Goal: Task Accomplishment & Management: Manage account settings

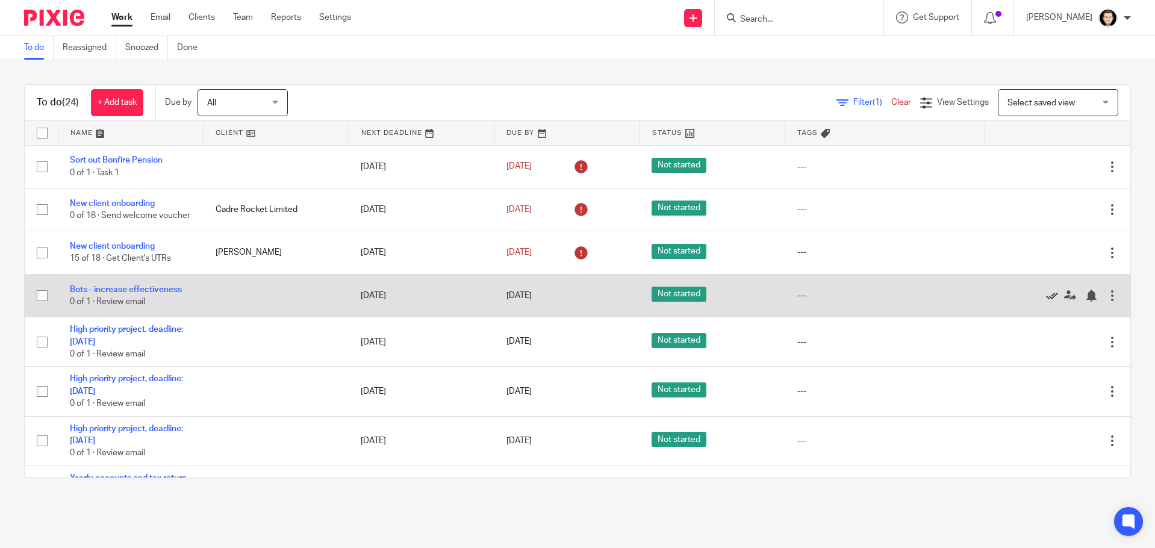
click at [1046, 302] on icon at bounding box center [1052, 296] width 12 height 12
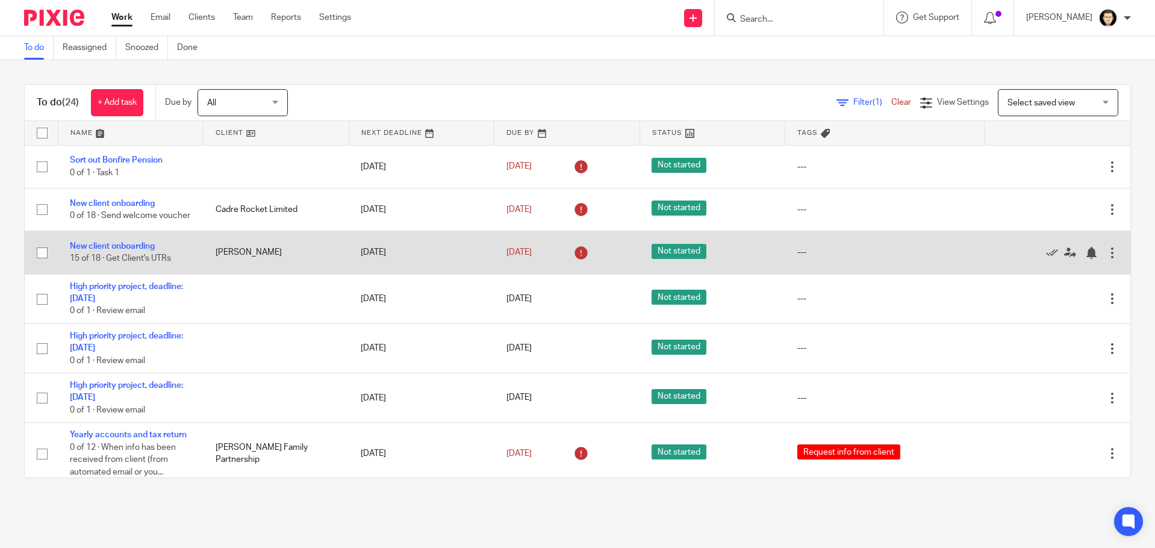
scroll to position [60, 0]
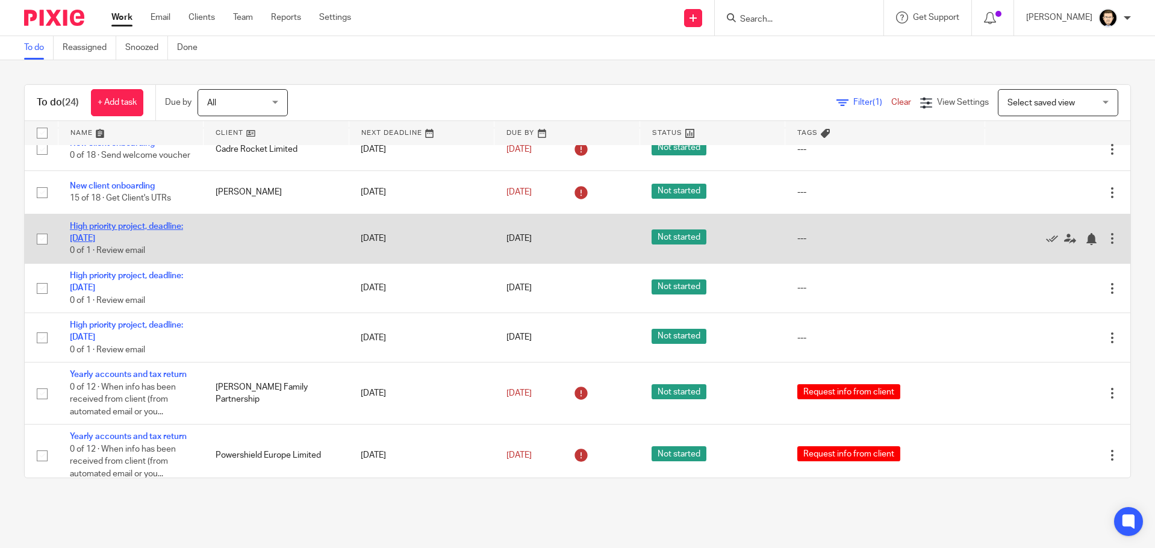
click at [98, 235] on link "High priority project, deadline: [DATE]" at bounding box center [126, 232] width 113 height 20
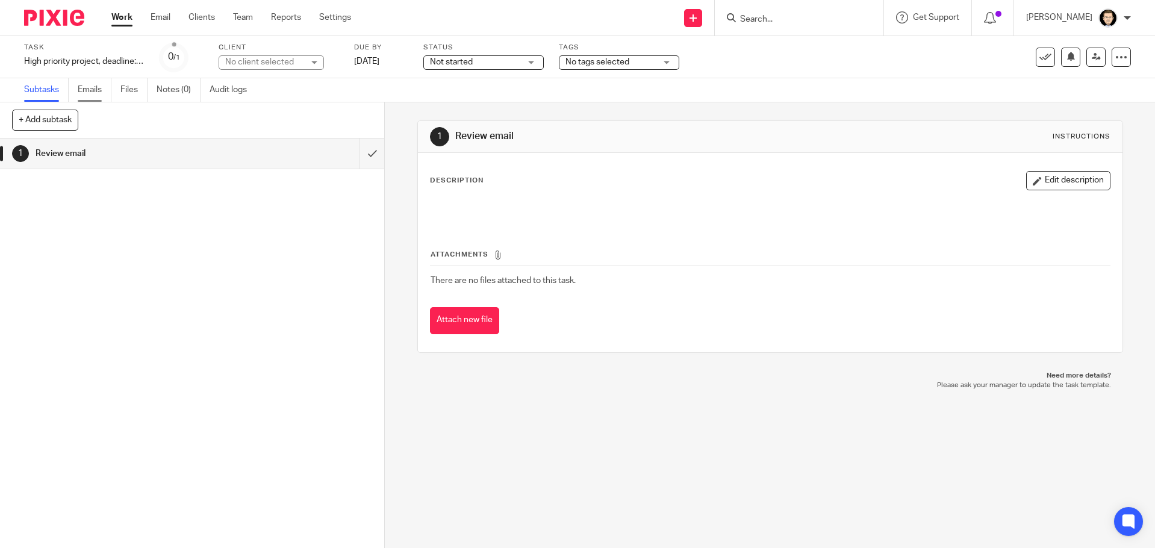
click at [82, 93] on link "Emails" at bounding box center [95, 89] width 34 height 23
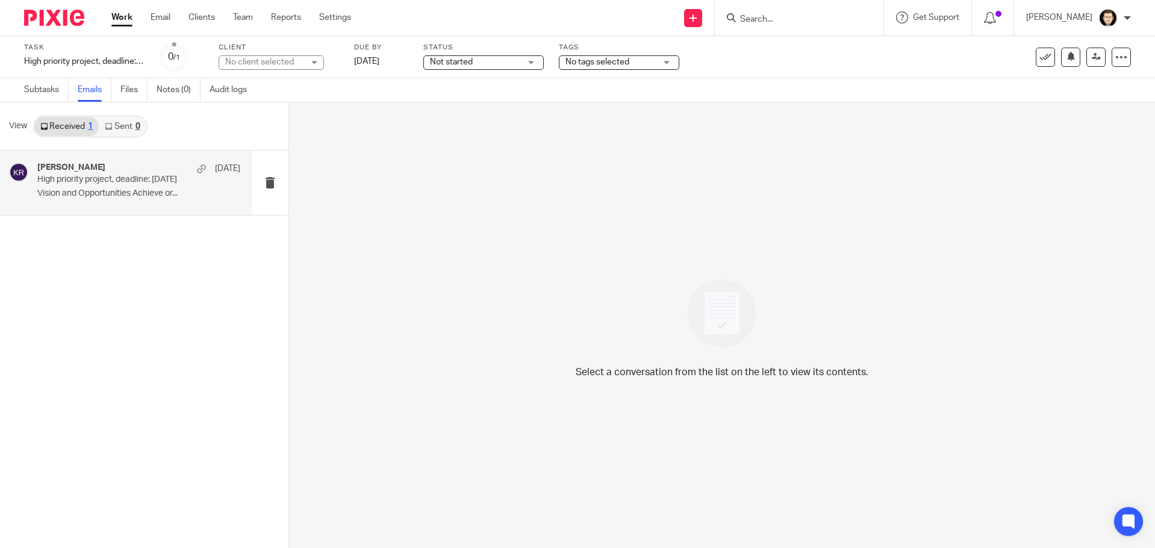
click at [35, 175] on div "Katherine Robertson 11 Sep High priority project, deadline: 31st December Visio…" at bounding box center [126, 182] width 252 height 64
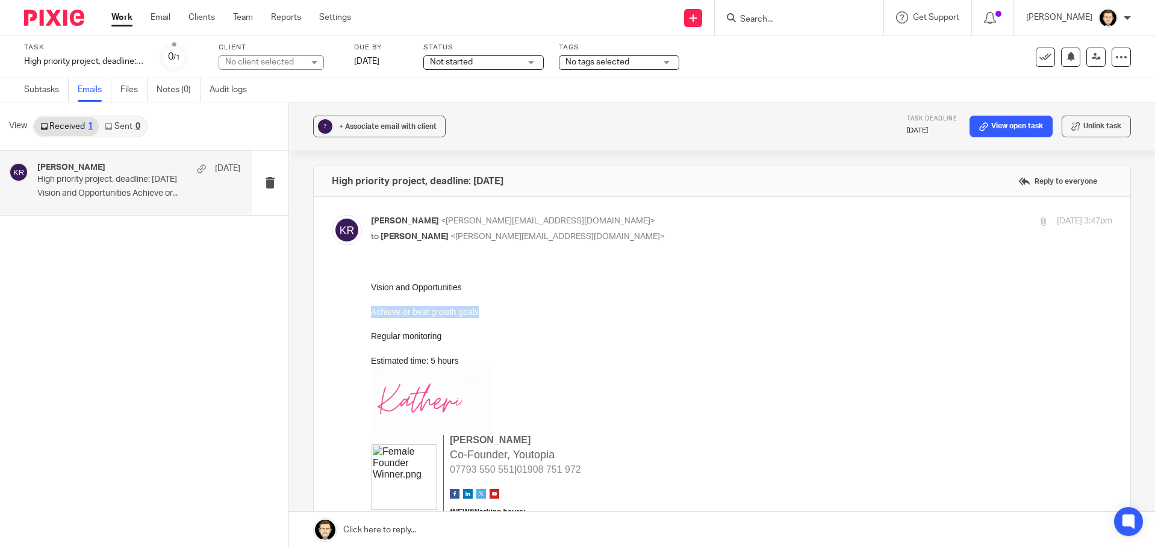
drag, startPoint x: 370, startPoint y: 310, endPoint x: 501, endPoint y: 312, distance: 130.6
click at [501, 312] on div "Achieve or beat growth goals" at bounding box center [741, 312] width 742 height 12
copy div "Achieve or beat growth goals"
click at [81, 63] on div "High priority project, deadline: [DATE] Save High priority project, deadline: […" at bounding box center [84, 61] width 120 height 12
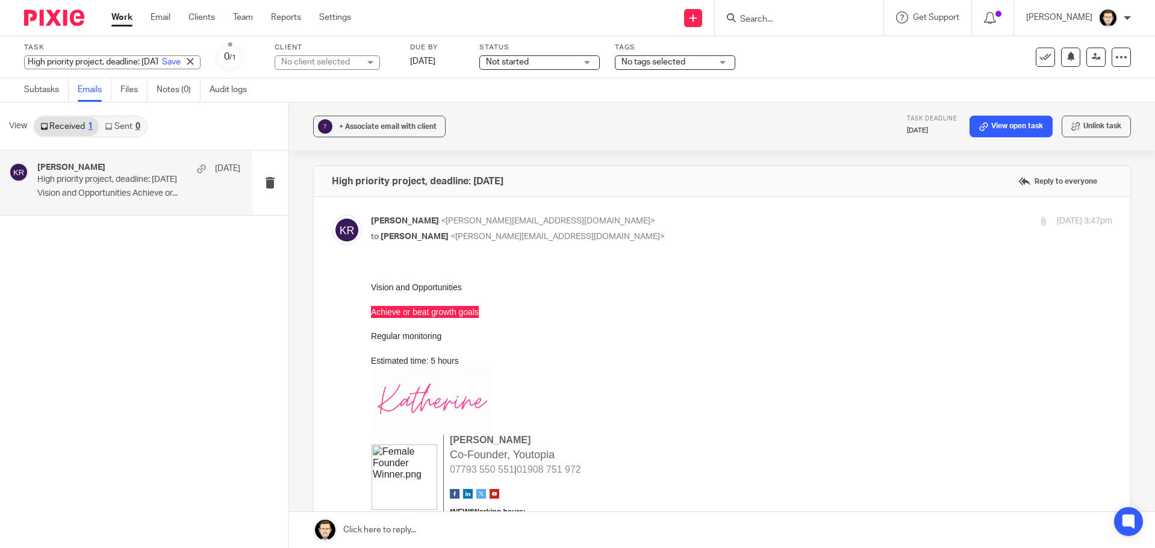
paste input "Achieve or beat growth goals"
type input "Achieve or beat growth goals"
click at [162, 64] on link "Save" at bounding box center [171, 62] width 19 height 12
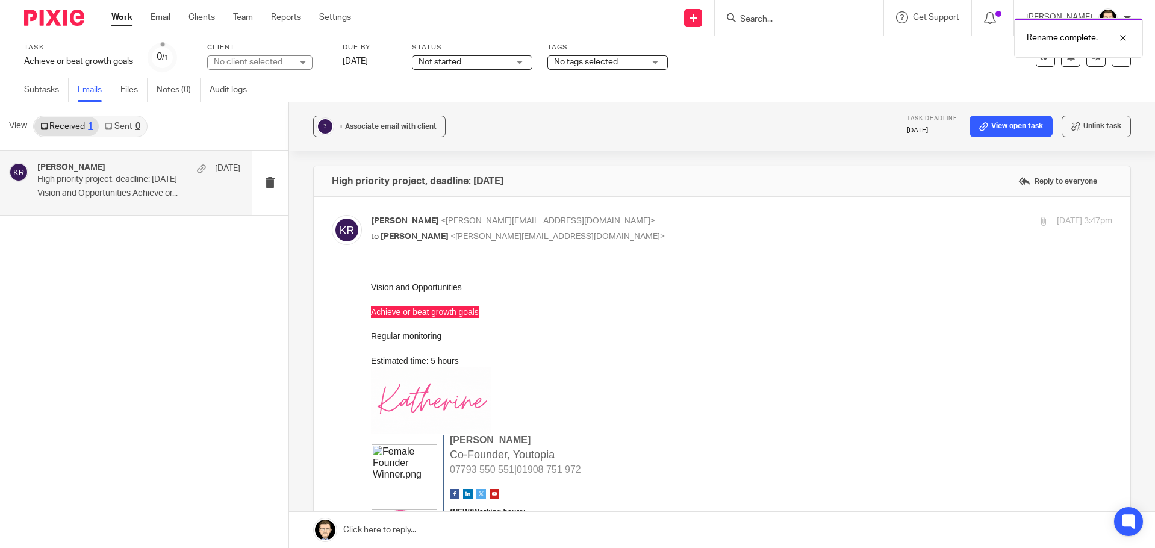
click at [217, 285] on div "Katherine Robertson 11 Sep High priority project, deadline: 31st December Visio…" at bounding box center [144, 348] width 288 height 397
click at [161, 227] on div "Katherine Robertson 11 Sep High priority project, deadline: 31st December Visio…" at bounding box center [144, 348] width 288 height 397
click at [1124, 37] on div at bounding box center [1113, 38] width 33 height 14
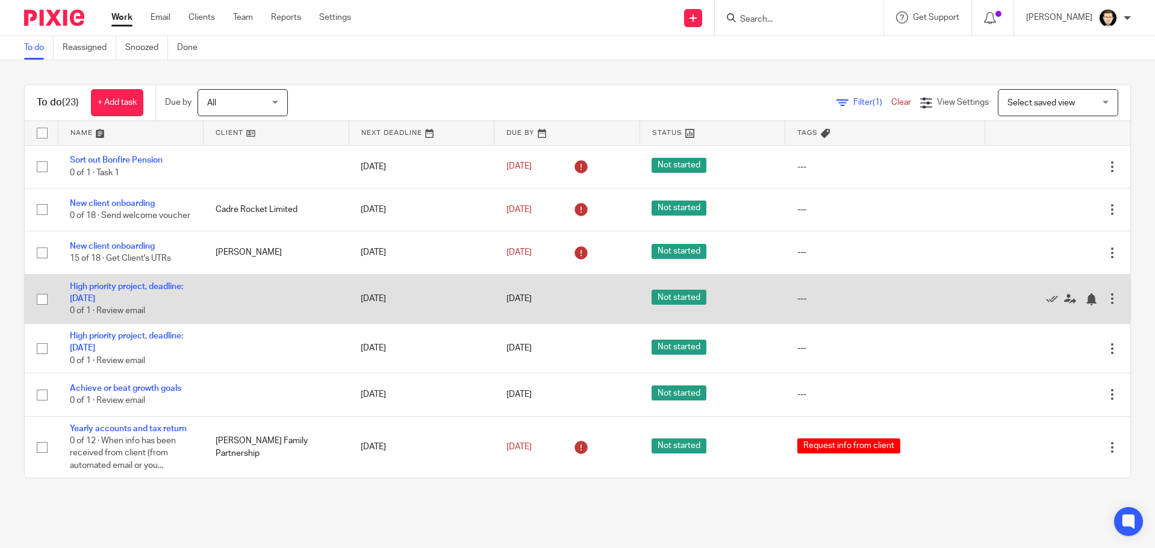
click at [129, 298] on td "High priority project, deadline: 31st December 0 of 1 · Review email" at bounding box center [131, 298] width 146 height 49
click at [125, 301] on link "High priority project, deadline: [DATE]" at bounding box center [126, 292] width 113 height 20
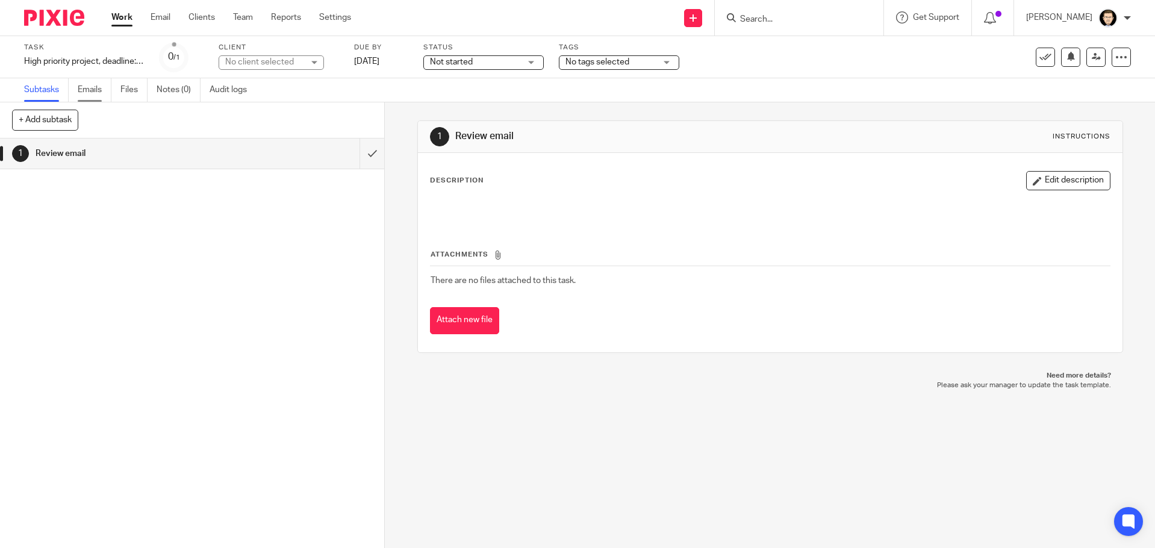
click at [95, 95] on link "Emails" at bounding box center [95, 89] width 34 height 23
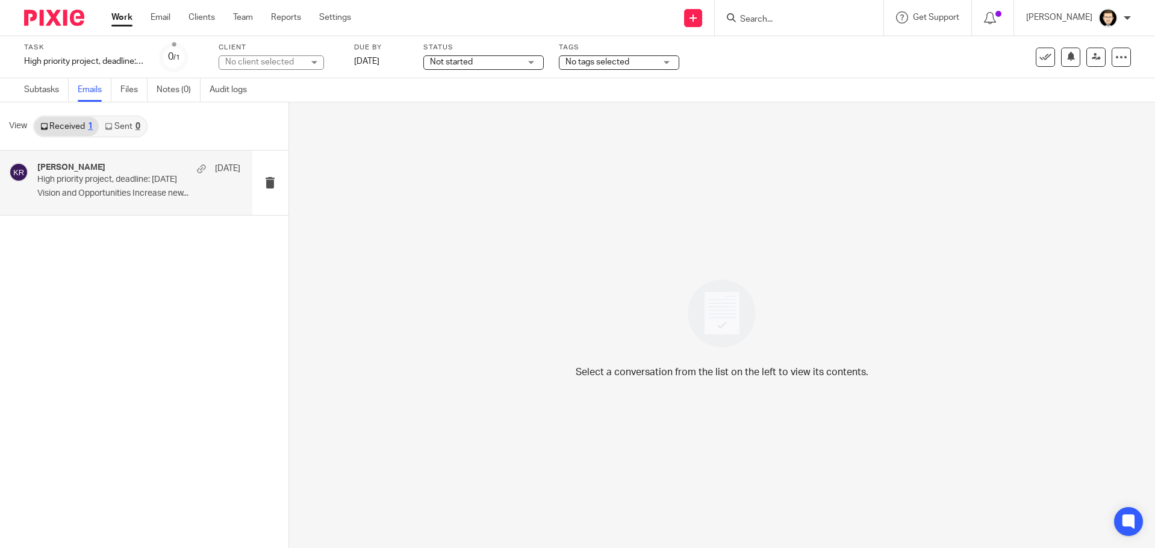
click at [92, 188] on div "[PERSON_NAME] [DATE] High priority project, deadline: [DATE] Vision and Opportu…" at bounding box center [138, 183] width 203 height 40
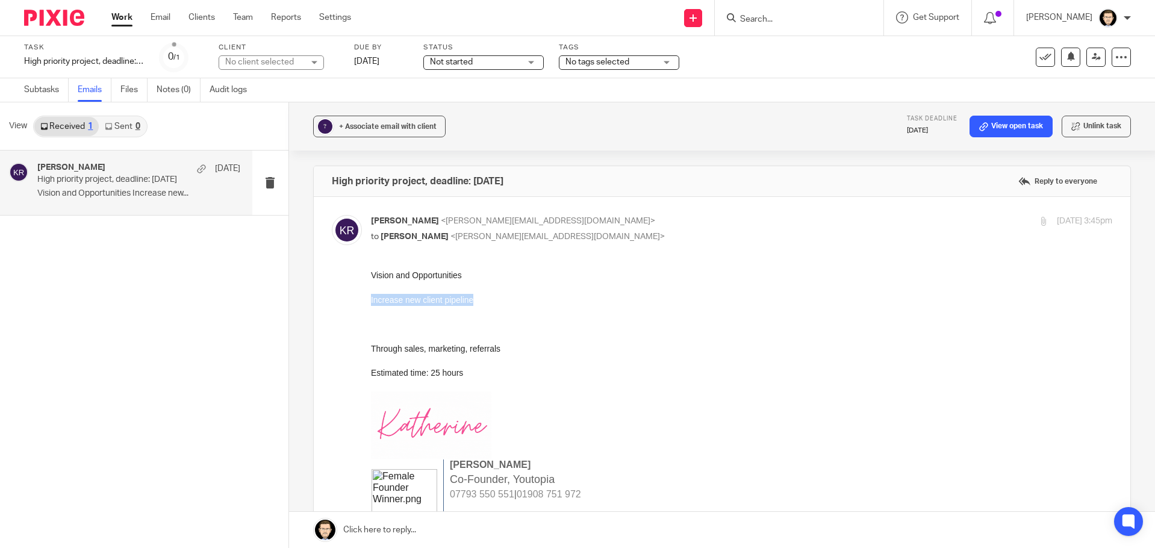
drag, startPoint x: 486, startPoint y: 299, endPoint x: 734, endPoint y: 572, distance: 369.0
click at [370, 303] on html "Vision and Opportunities Increase new client pipeline Through sales, marketing,…" at bounding box center [741, 482] width 742 height 426
click at [540, 349] on div "Through sales, marketing, referrals" at bounding box center [741, 349] width 742 height 12
drag, startPoint x: 516, startPoint y: 349, endPoint x: 737, endPoint y: 569, distance: 312.4
click at [370, 299] on html "Vision and Opportunities Increase new client pipeline Through sales, marketing,…" at bounding box center [741, 482] width 742 height 426
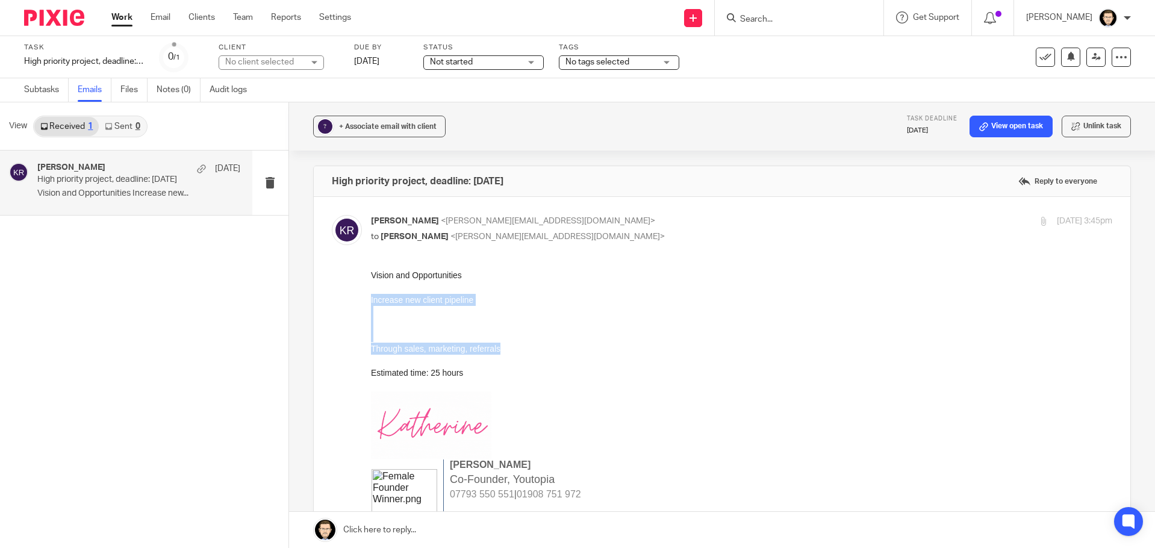
copy div "Increase new client pipeline Through sales, marketing, referrals"
click at [116, 63] on div "High priority project, deadline: 31st December Save High priority project, dead…" at bounding box center [84, 61] width 120 height 12
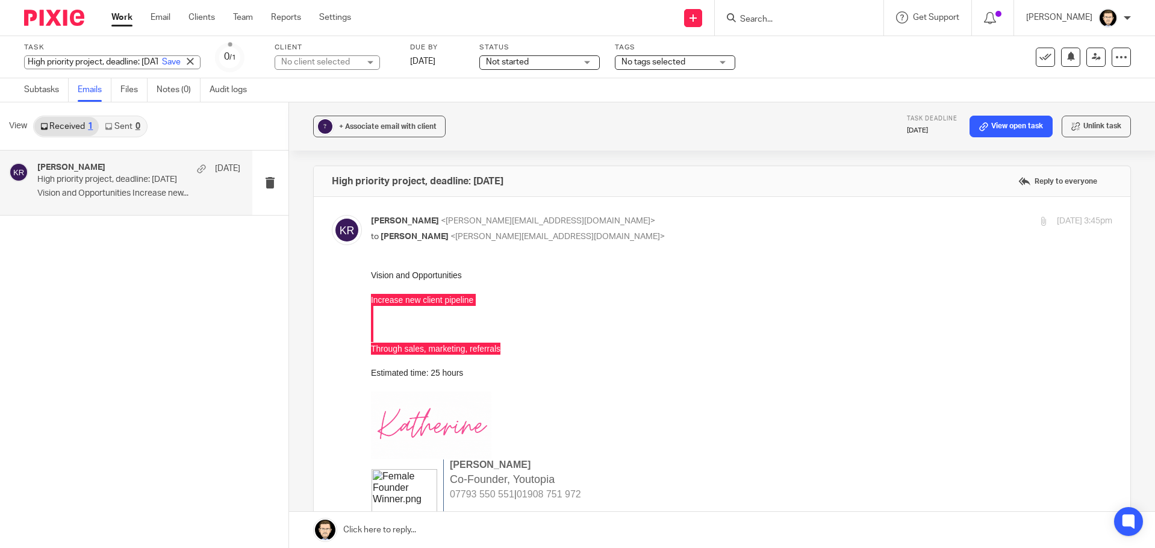
paste input "Increase new client pipeline Through sales, marketing, referrals"
drag, startPoint x: 50, startPoint y: 57, endPoint x: 69, endPoint y: 60, distance: 19.0
click at [69, 60] on input "Increase new client pipeline Through sales, marketing, referrals" at bounding box center [112, 62] width 176 height 14
type input "Increase new client pipeline Through sales, marketing, referrals"
click at [162, 66] on link "Save" at bounding box center [171, 62] width 19 height 12
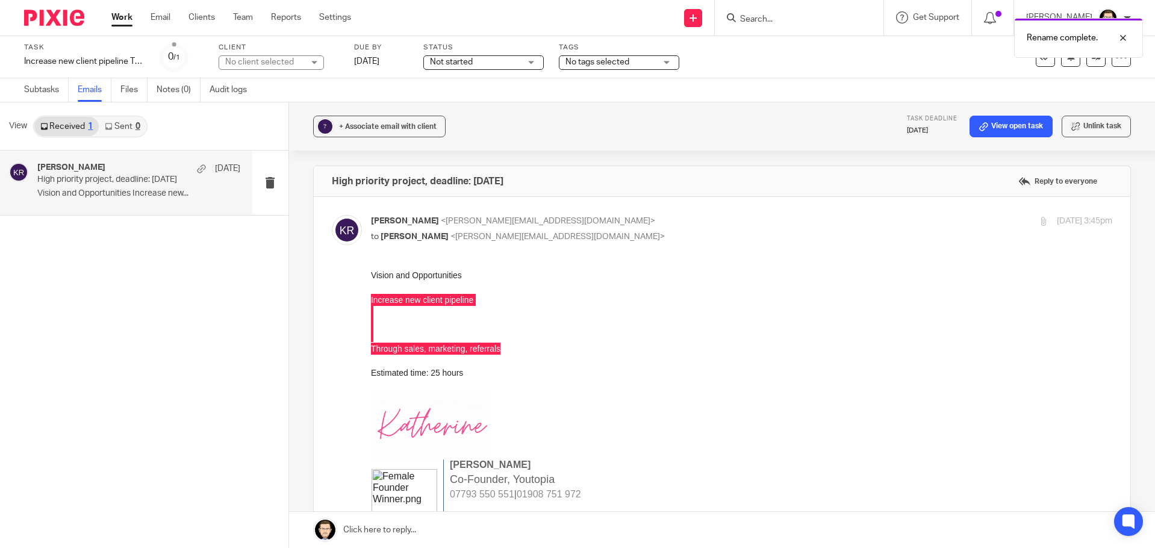
click at [660, 237] on p "to David Adderson <david@youtopia.co.uk>" at bounding box center [618, 237] width 494 height 13
checkbox input "false"
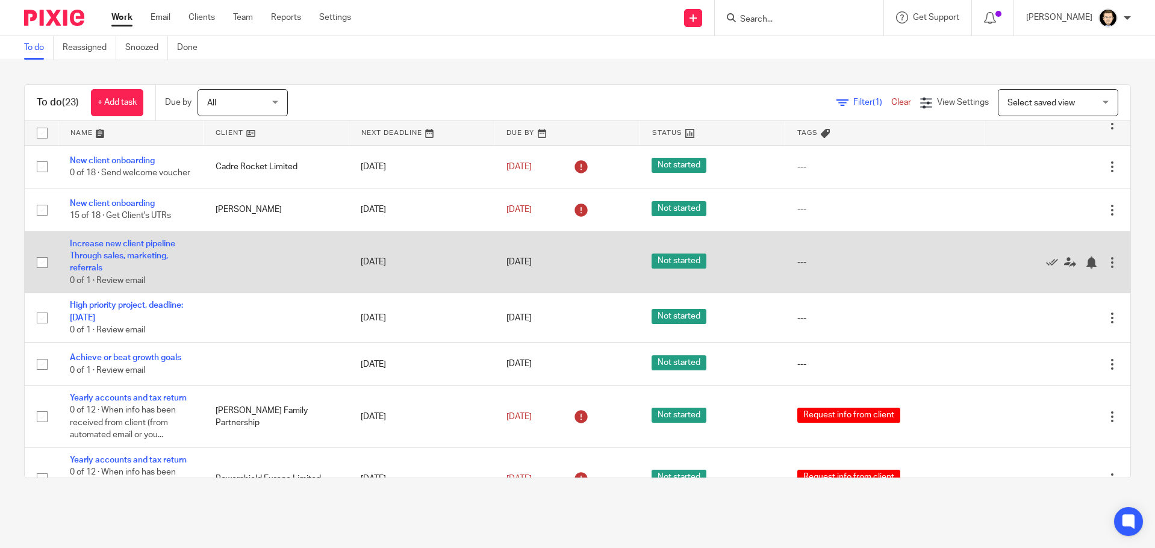
scroll to position [60, 0]
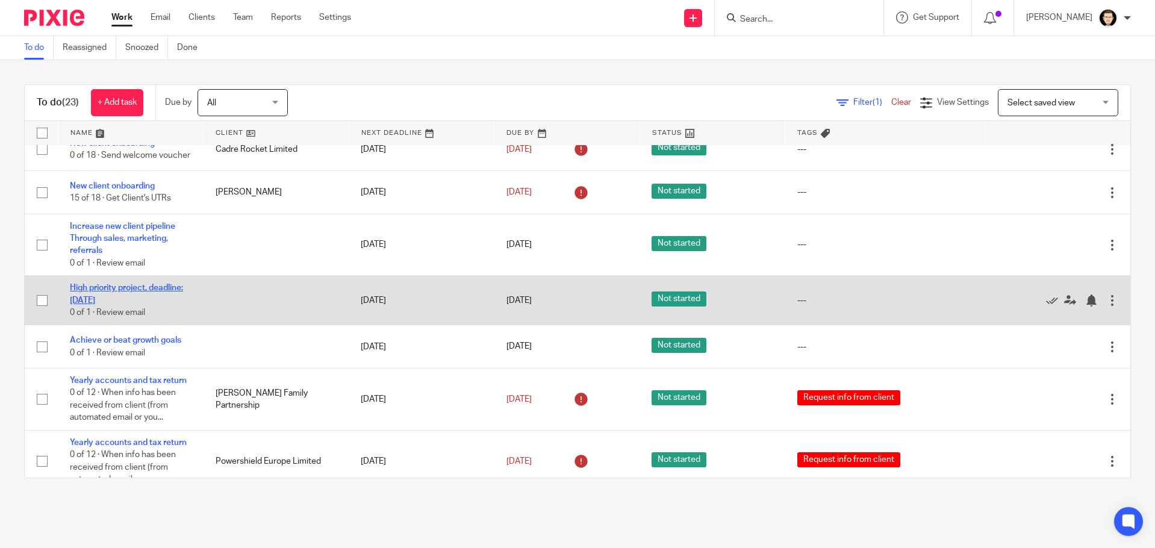
click at [129, 298] on link "High priority project, deadline: [DATE]" at bounding box center [126, 294] width 113 height 20
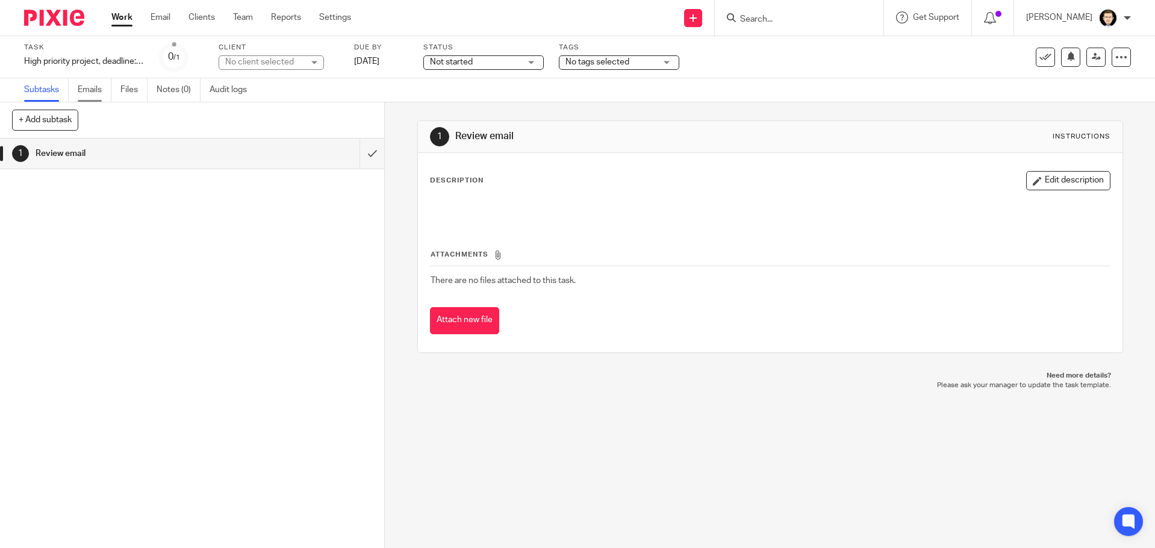
click at [88, 95] on link "Emails" at bounding box center [95, 89] width 34 height 23
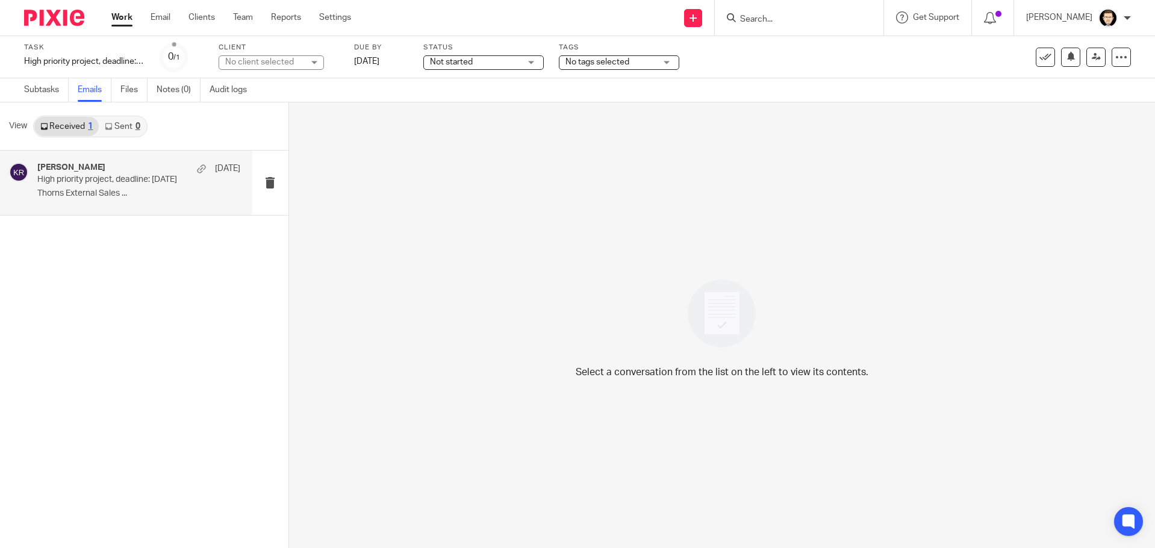
click at [37, 199] on div "[PERSON_NAME] [DATE] High priority project, deadline: [DATE] Thorns External Sa…" at bounding box center [138, 183] width 203 height 40
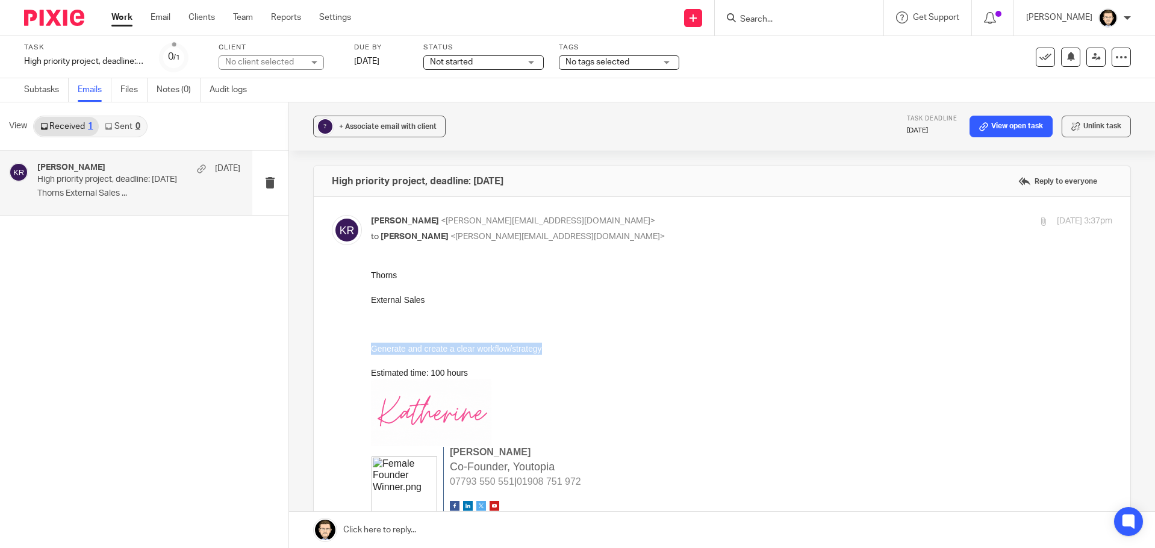
drag, startPoint x: 569, startPoint y: 349, endPoint x: 346, endPoint y: 347, distance: 223.9
click at [370, 347] on html "T horns External Sales Generate and create a clear workflow/strategy Estimated …" at bounding box center [741, 475] width 742 height 413
click at [411, 312] on div at bounding box center [741, 312] width 742 height 12
drag, startPoint x: 371, startPoint y: 296, endPoint x: 569, endPoint y: 356, distance: 207.2
drag, startPoint x: 564, startPoint y: 352, endPoint x: 370, endPoint y: 303, distance: 199.9
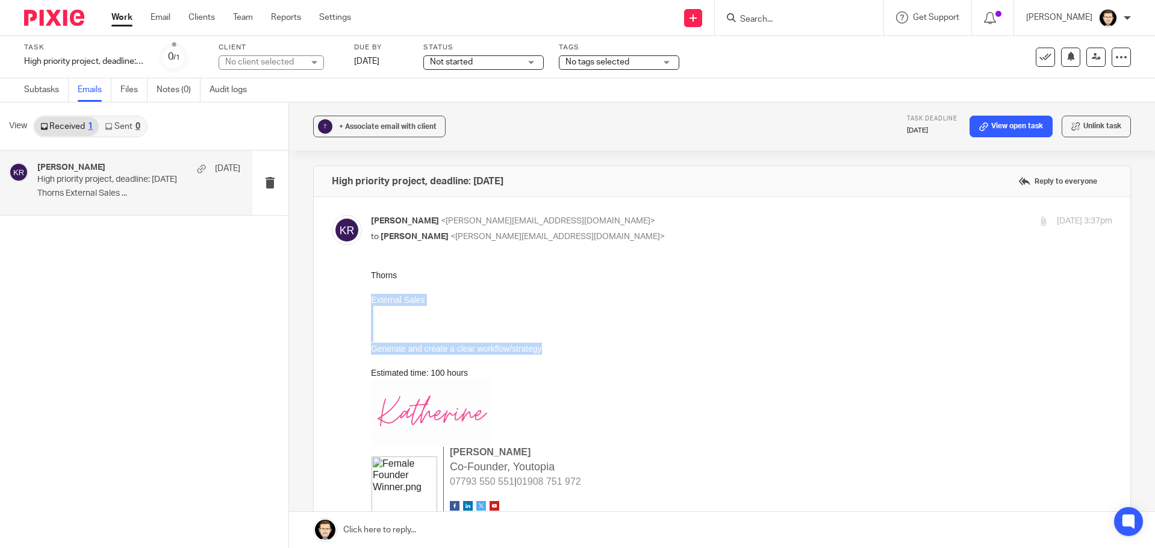
click at [370, 303] on div "T horns External Sales Generate and create a clear workflow/strategy Estimated …" at bounding box center [741, 466] width 742 height 395
copy div "External Sales Generate and create a clear workflow/strategy"
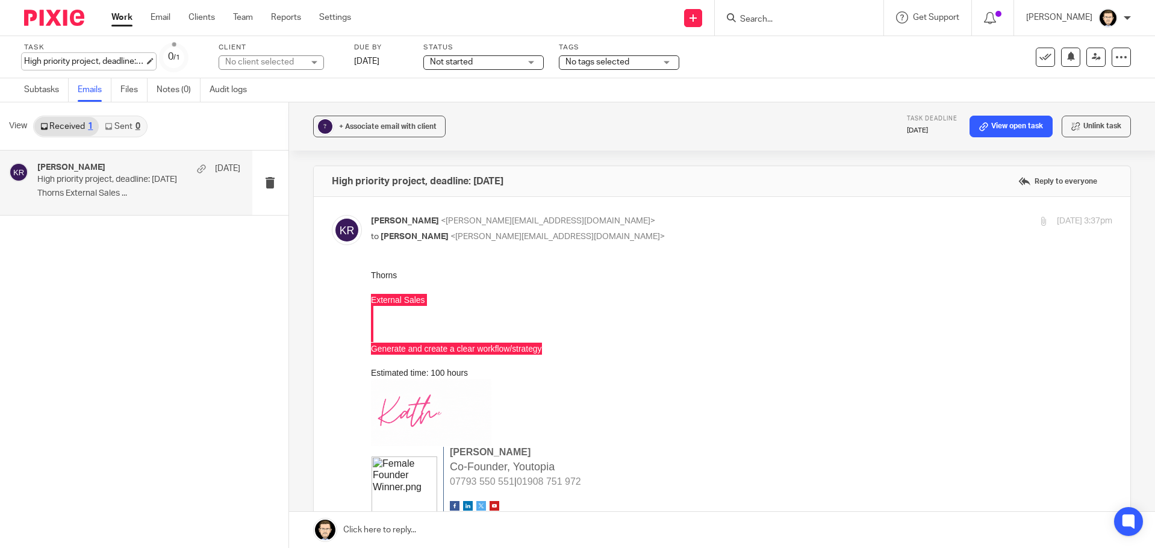
click at [72, 61] on div "High priority project, deadline: [DATE] Save High priority project, deadline: […" at bounding box center [84, 61] width 120 height 12
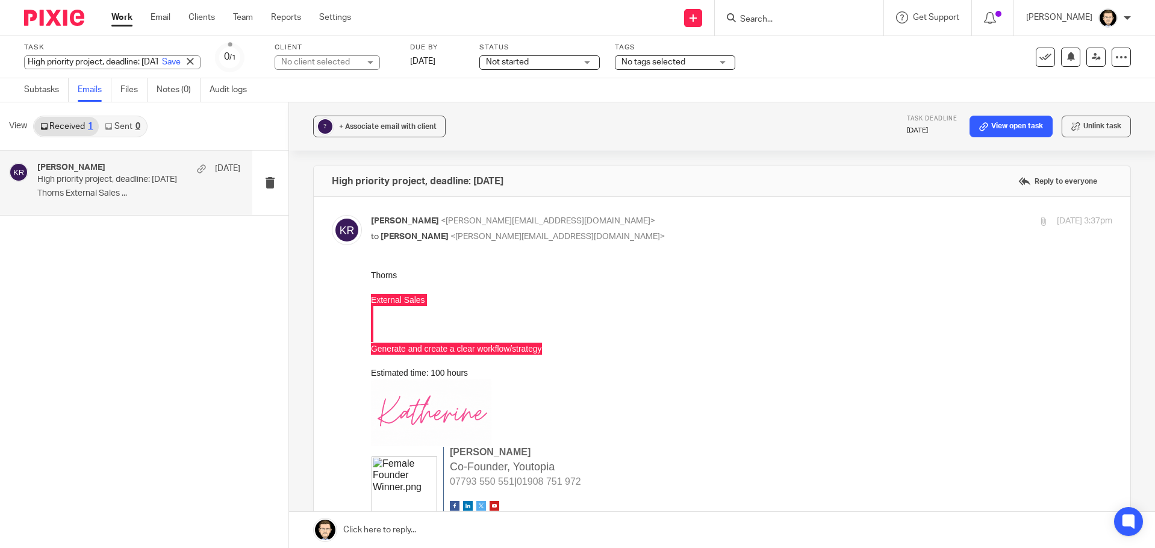
paste input "External Sales Generate and create a clear workflow/strategy"
type input "External Sales Generate and create a clear workflow/strategy"
click at [162, 66] on link "Save" at bounding box center [171, 62] width 19 height 12
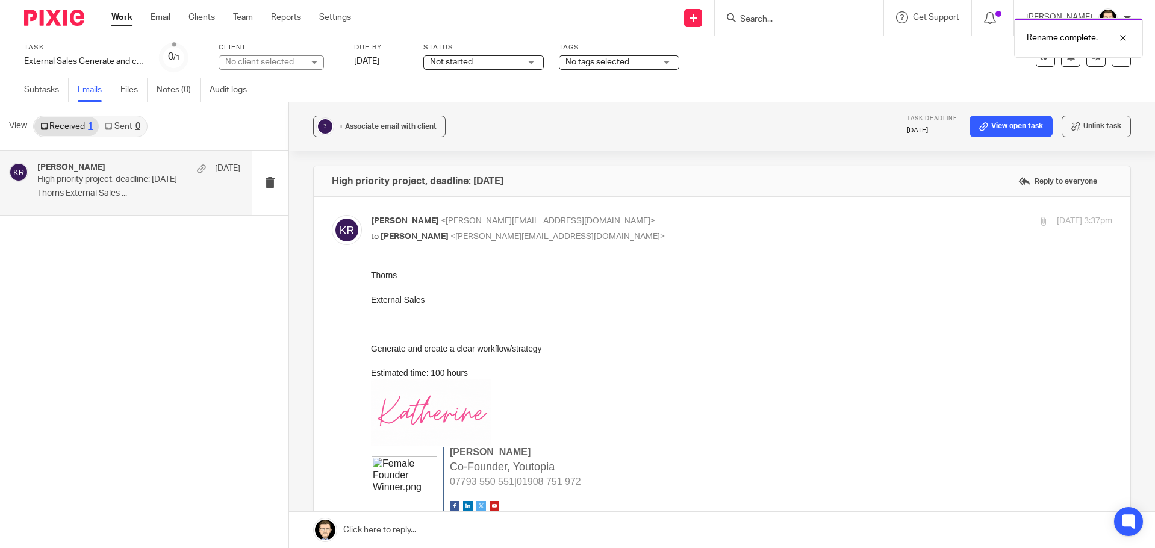
click at [479, 282] on div at bounding box center [741, 287] width 742 height 12
click at [252, 288] on div "[PERSON_NAME] [DATE] High priority project, deadline: [DATE] Thorns External Sa…" at bounding box center [144, 348] width 288 height 397
